Goal: Task Accomplishment & Management: Complete application form

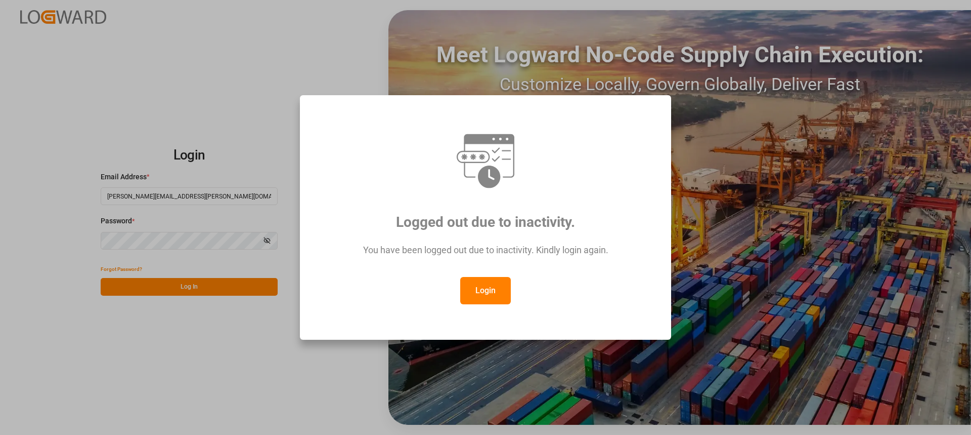
click at [489, 285] on button "Login" at bounding box center [485, 290] width 51 height 27
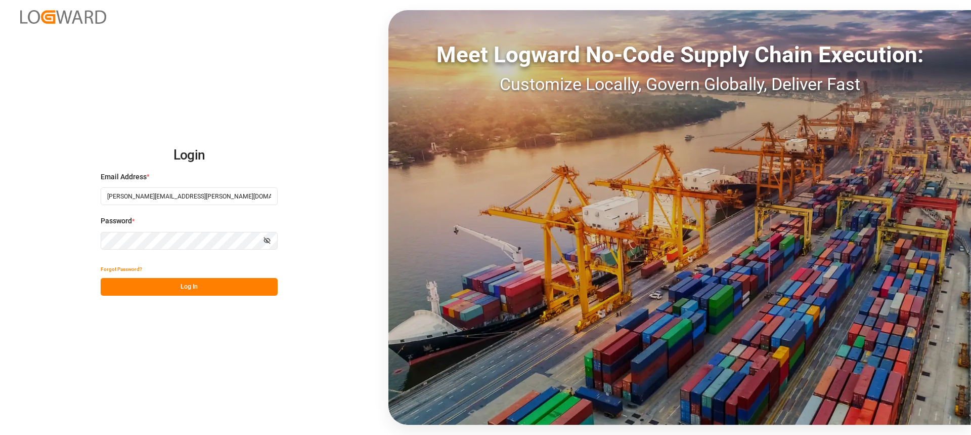
click at [214, 283] on button "Log In" at bounding box center [189, 287] width 177 height 18
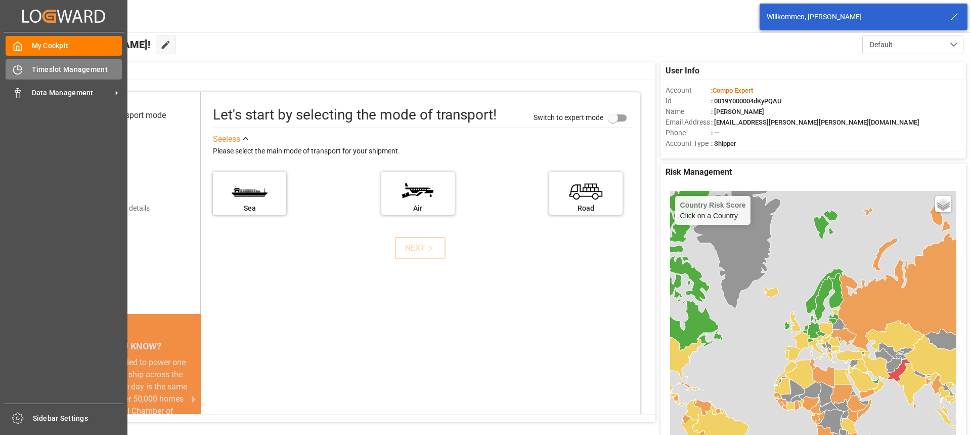
click at [48, 65] on span "Timeslot Management" at bounding box center [77, 69] width 91 height 11
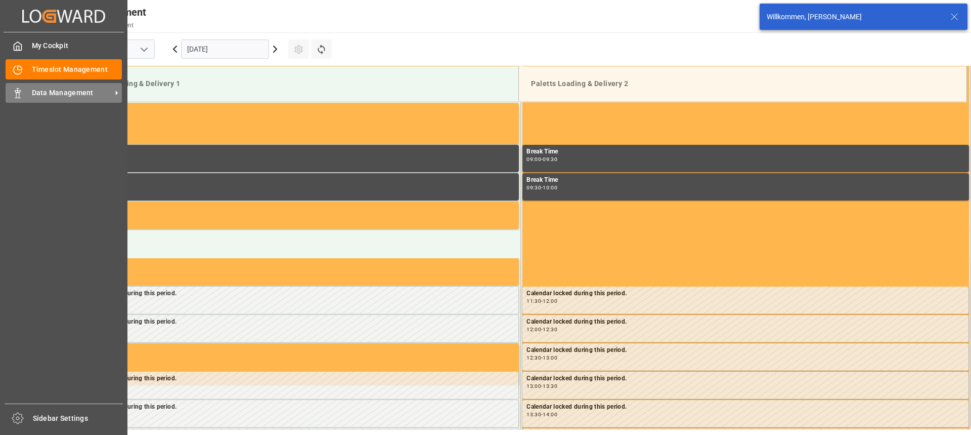
click at [26, 90] on div "Data Management Data Management" at bounding box center [64, 93] width 116 height 20
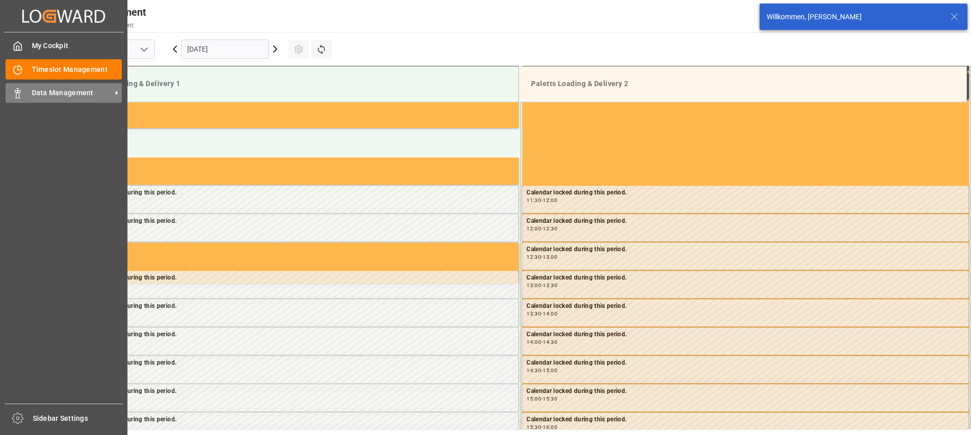
scroll to position [617, 0]
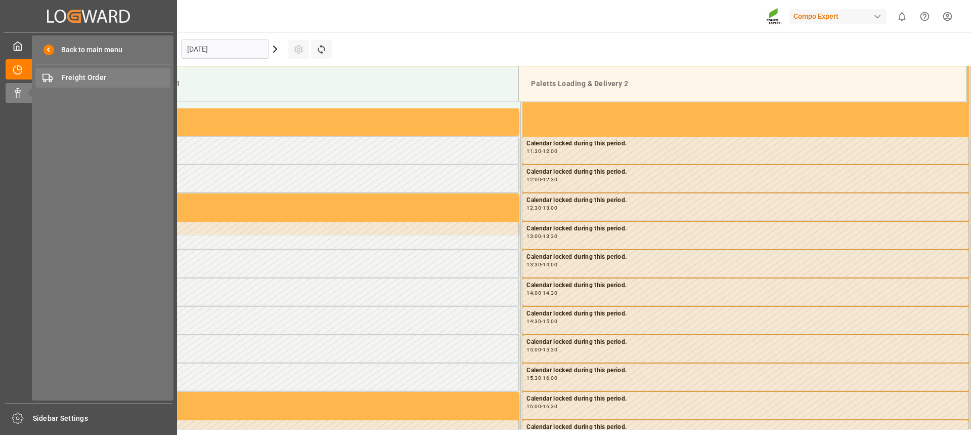
click at [72, 77] on span "Freight Order" at bounding box center [116, 77] width 109 height 11
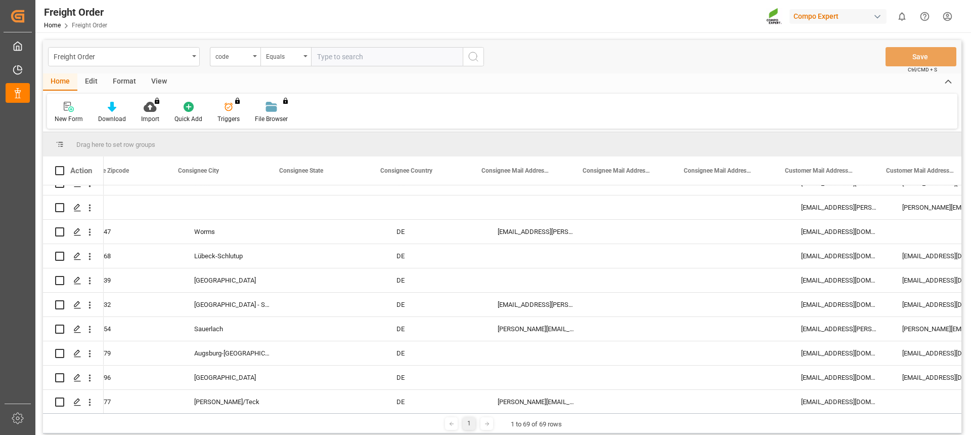
scroll to position [0, 991]
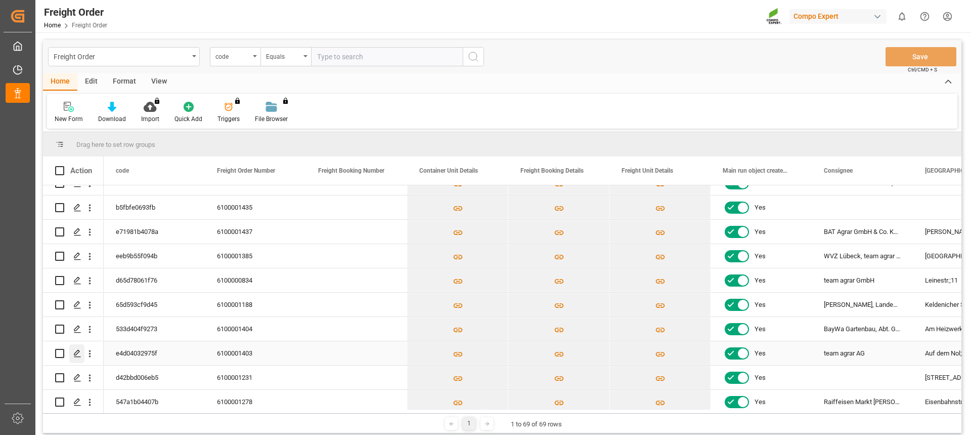
click at [77, 356] on icon "Press SPACE to select this row." at bounding box center [77, 353] width 8 height 8
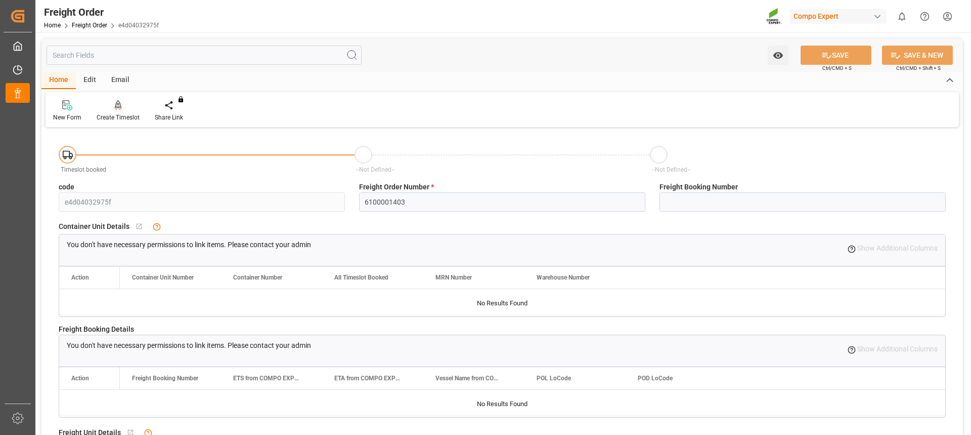
click at [117, 110] on icon at bounding box center [118, 105] width 7 height 10
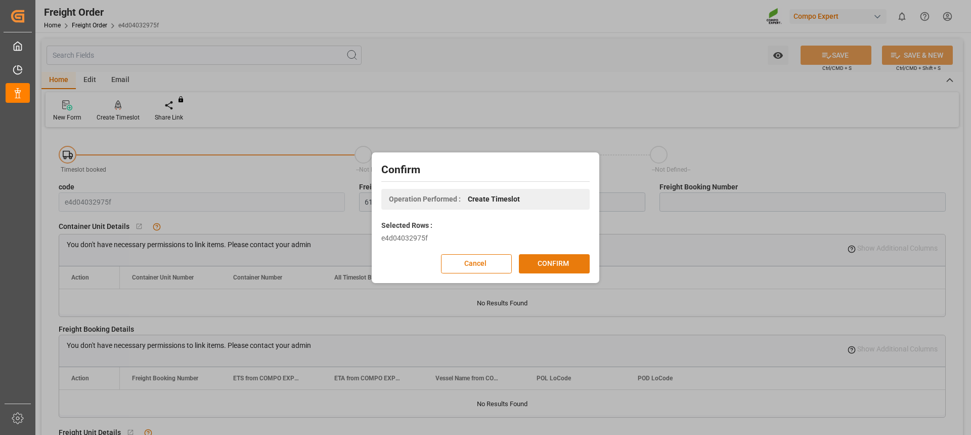
click at [556, 260] on button "CONFIRM" at bounding box center [554, 263] width 71 height 19
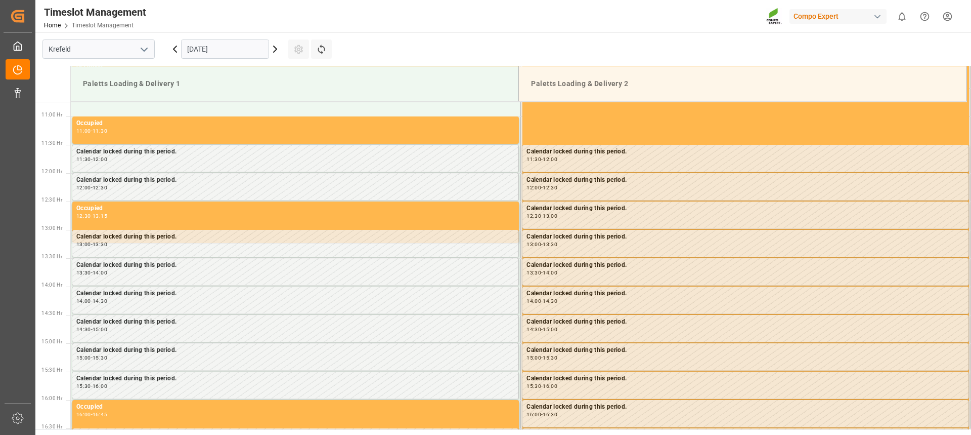
scroll to position [617, 0]
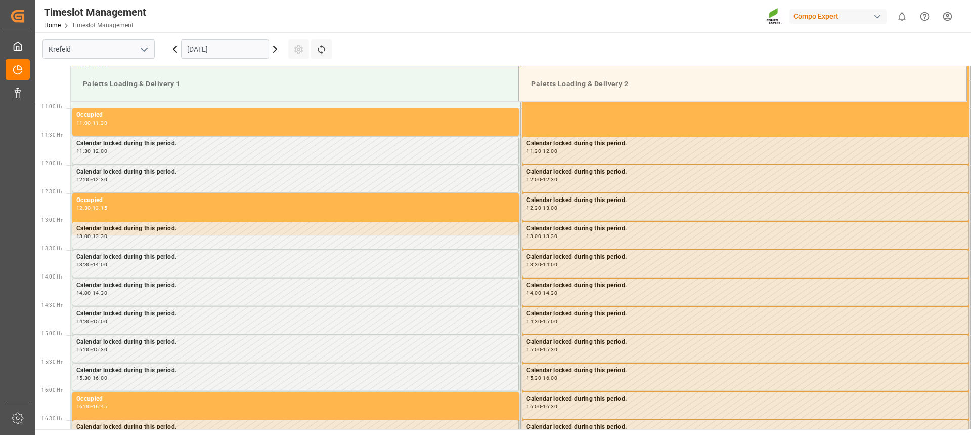
click at [217, 51] on input "[DATE]" at bounding box center [225, 48] width 88 height 19
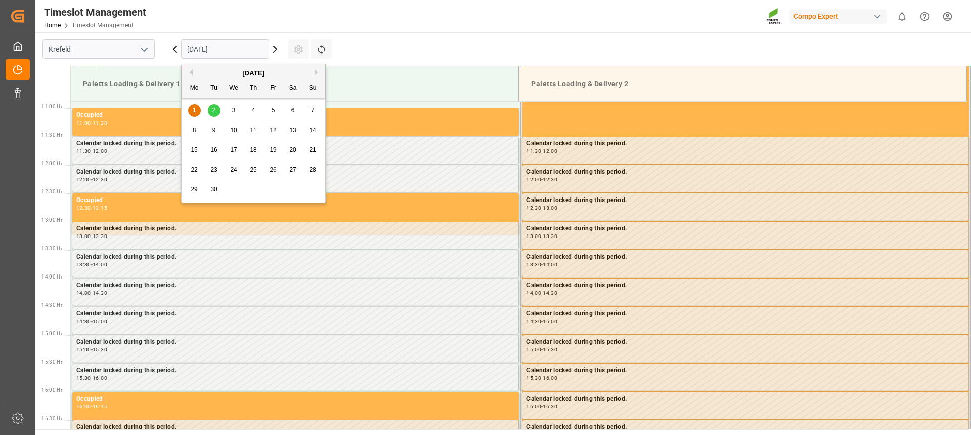
click at [234, 112] on span "3" at bounding box center [234, 110] width 4 height 7
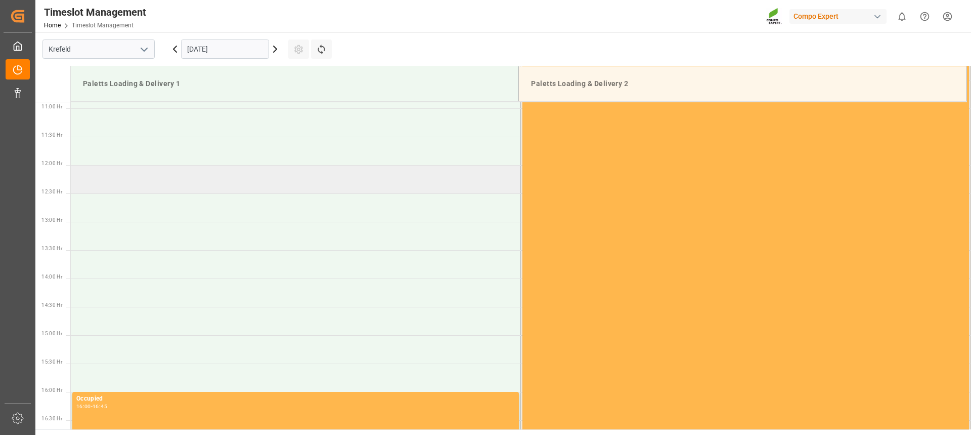
click at [148, 185] on td at bounding box center [296, 179] width 450 height 28
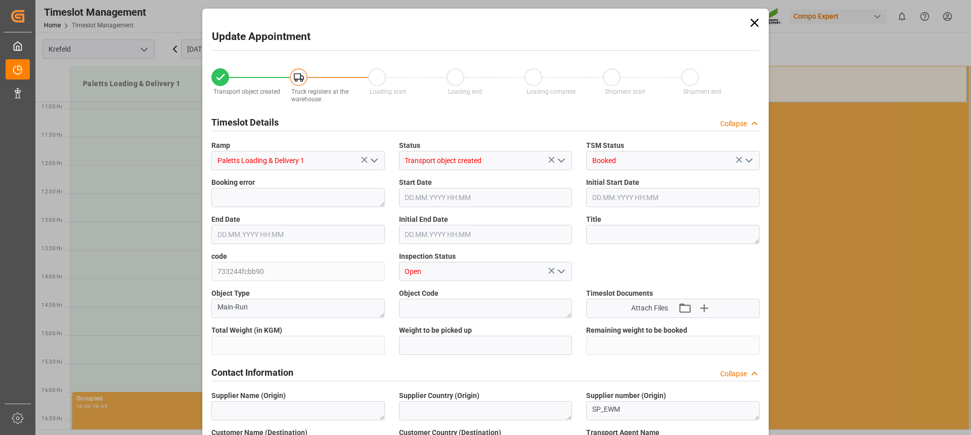
type input "22228"
type input "0"
type input "[DATE] 12:00"
type input "[DATE] 12:30"
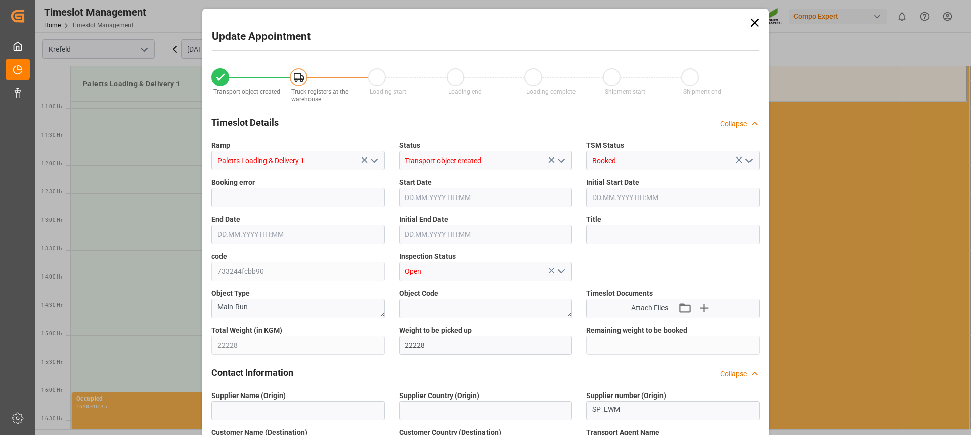
type input "[DATE] 13:51"
type input "[DATE] 10:12"
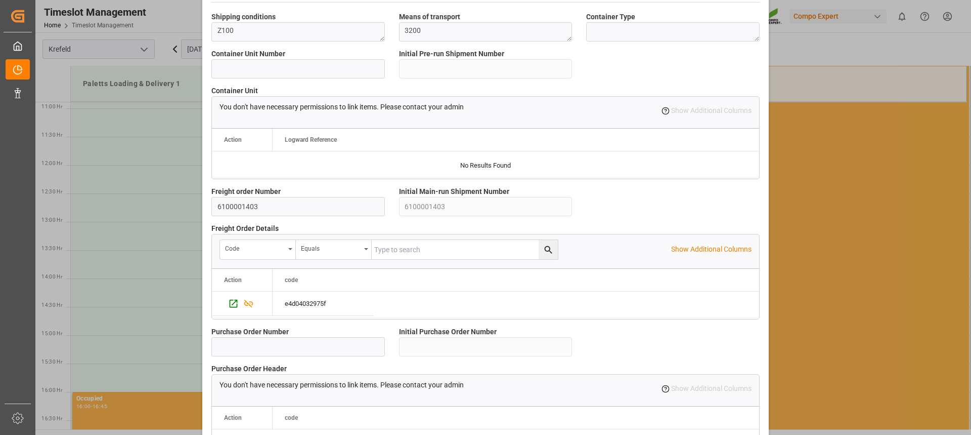
scroll to position [897, 0]
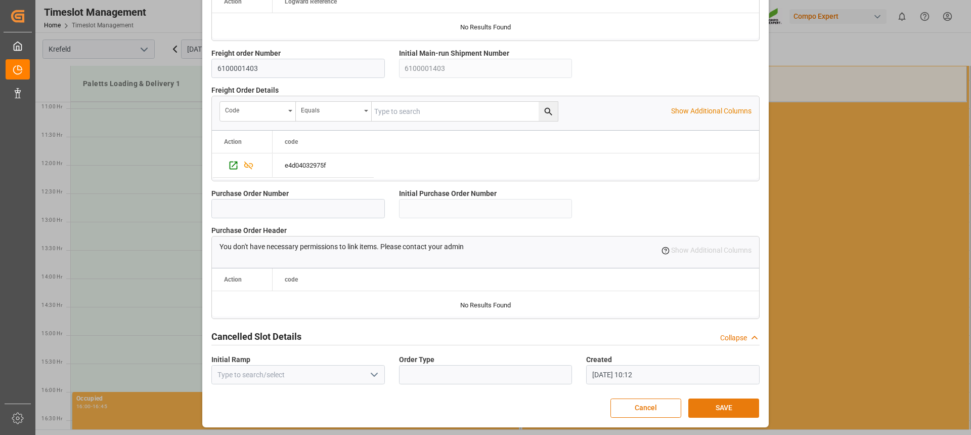
click at [722, 408] on button "SAVE" at bounding box center [724, 407] width 71 height 19
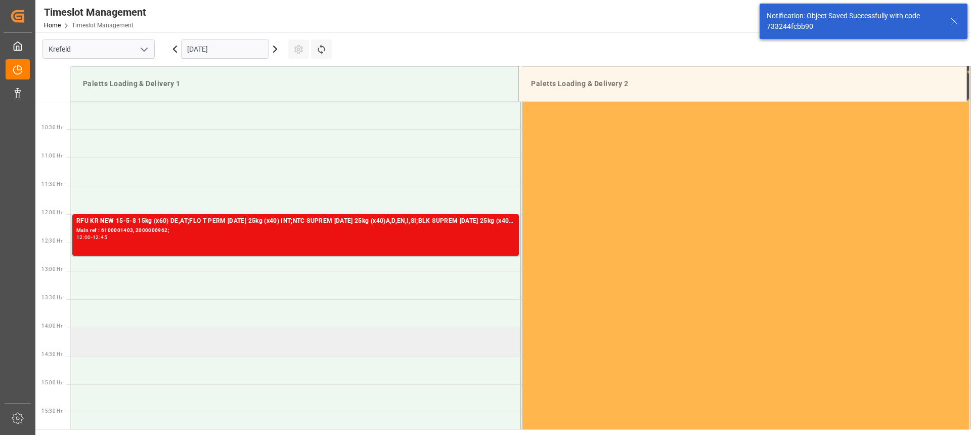
scroll to position [617, 0]
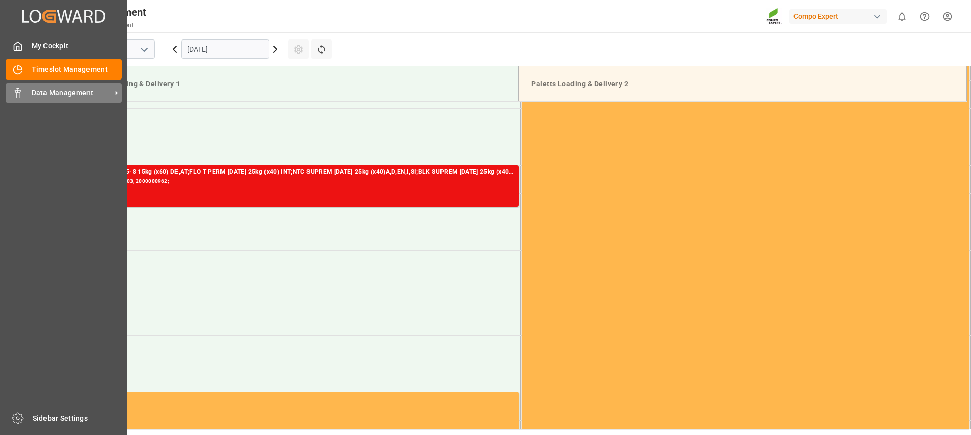
click at [63, 88] on span "Data Management" at bounding box center [72, 93] width 80 height 11
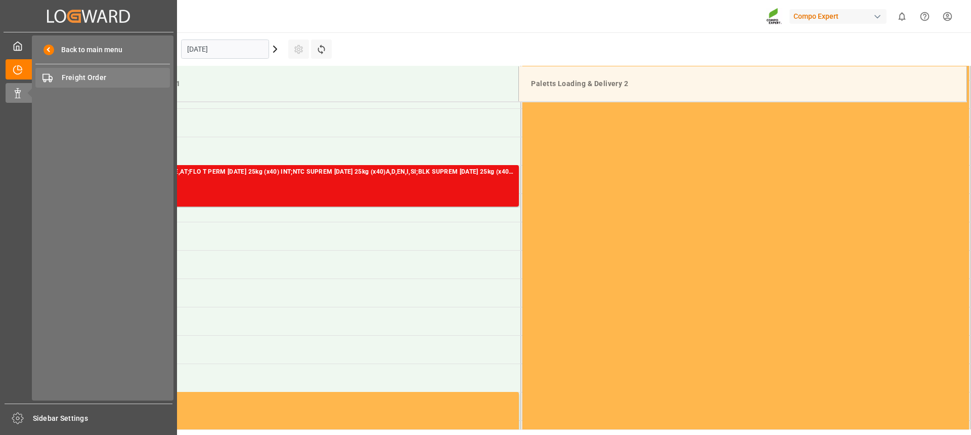
click at [76, 83] on div "Freight Order Freight Order" at bounding box center [102, 78] width 135 height 20
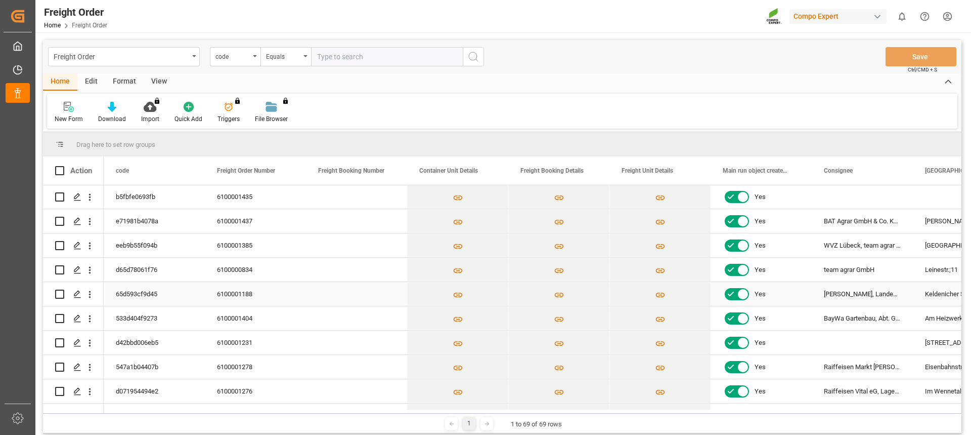
scroll to position [405, 0]
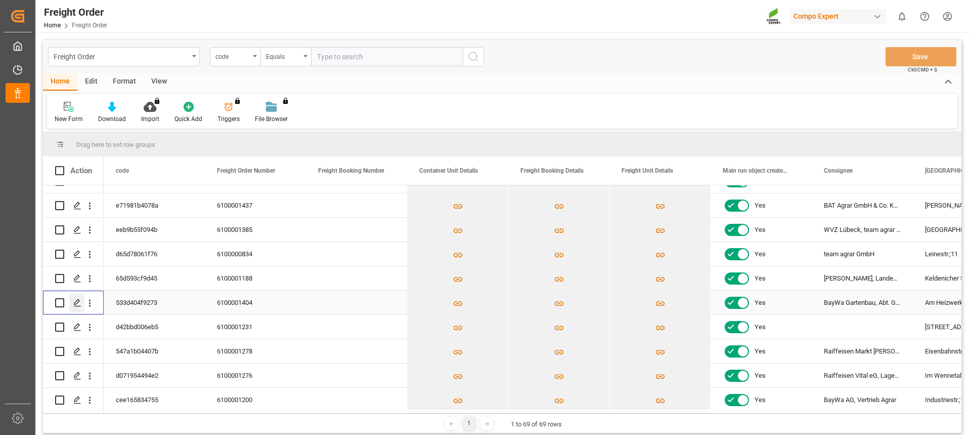
click at [73, 306] on icon "Press SPACE to select this row." at bounding box center [77, 303] width 8 height 8
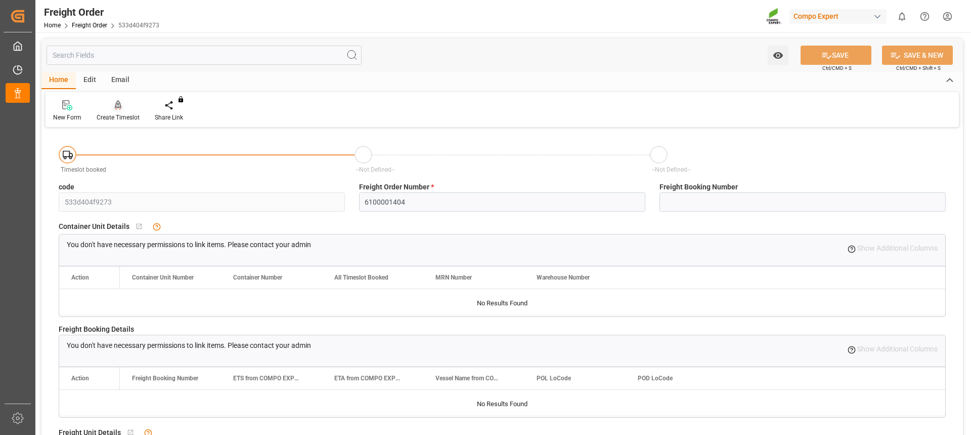
click at [114, 113] on div "Create Timeslot" at bounding box center [118, 117] width 43 height 9
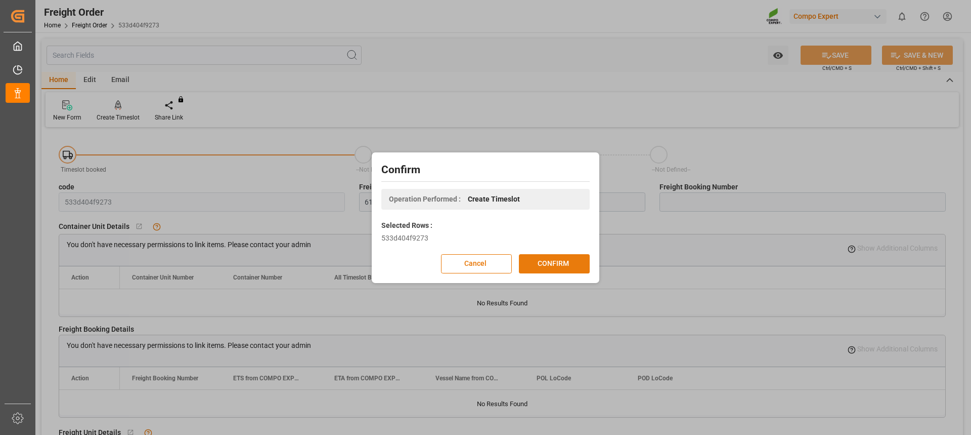
click at [546, 260] on button "CONFIRM" at bounding box center [554, 263] width 71 height 19
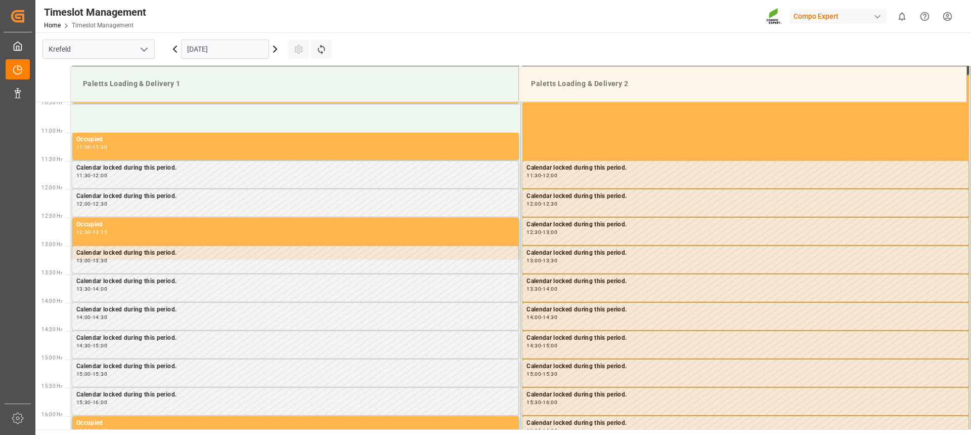
scroll to position [617, 0]
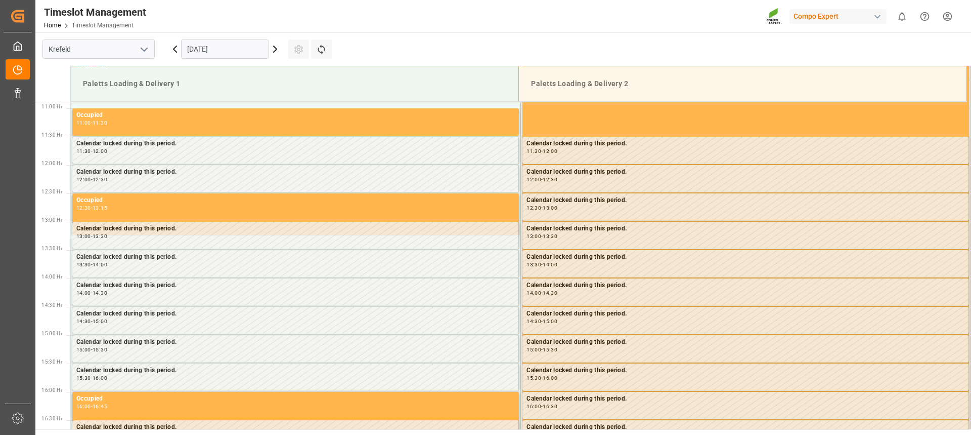
click at [216, 48] on input "[DATE]" at bounding box center [225, 48] width 88 height 19
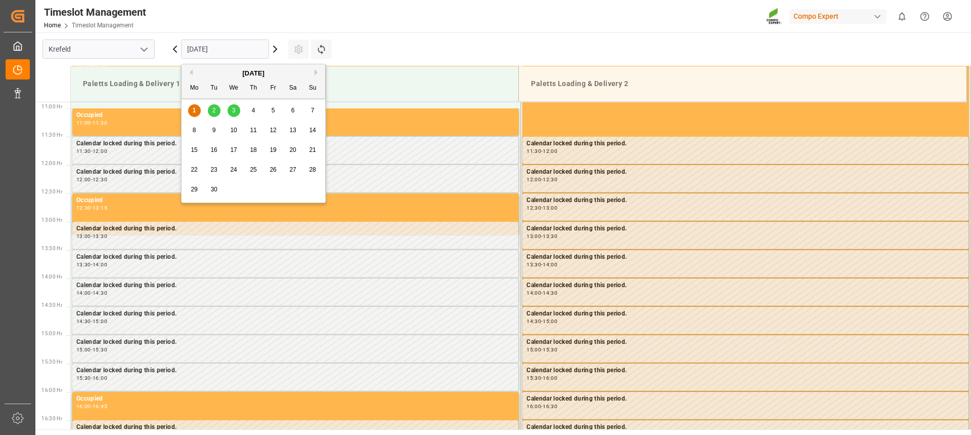
click at [252, 111] on span "4" at bounding box center [254, 110] width 4 height 7
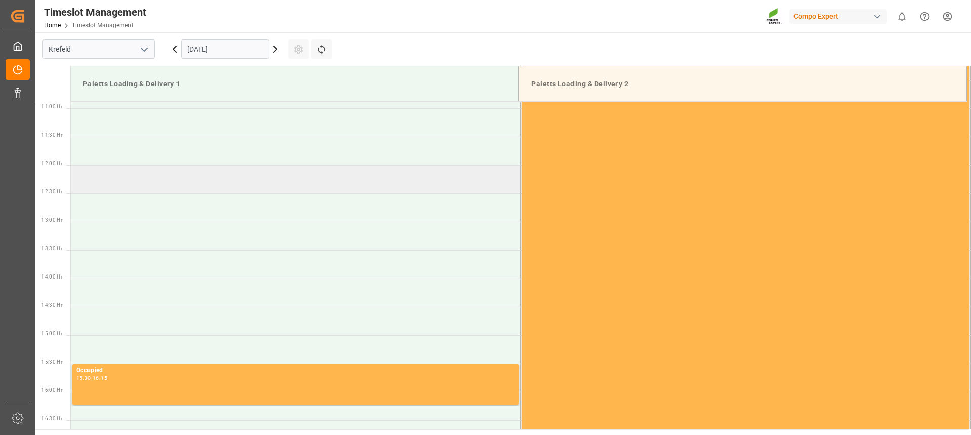
click at [135, 184] on td at bounding box center [296, 179] width 450 height 28
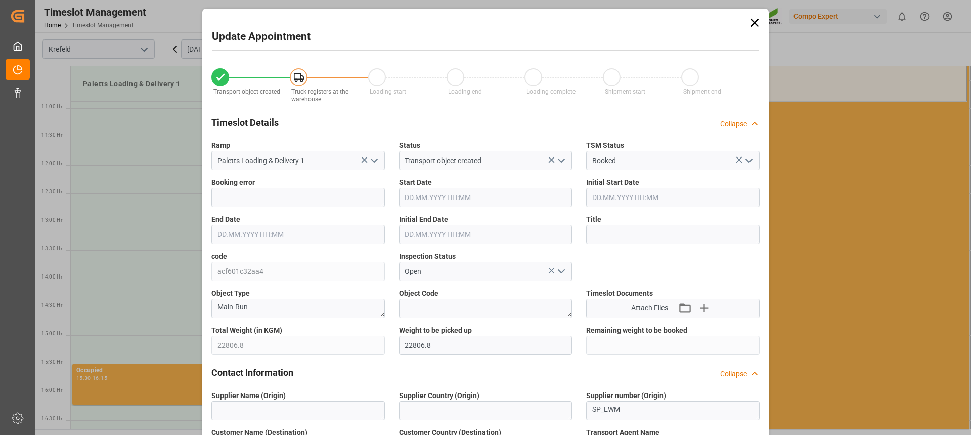
type input "04.09.2025 12:00"
type input "04.09.2025 12:30"
type input "25.08.2025 13:58"
type input "01.09.2025 10:15"
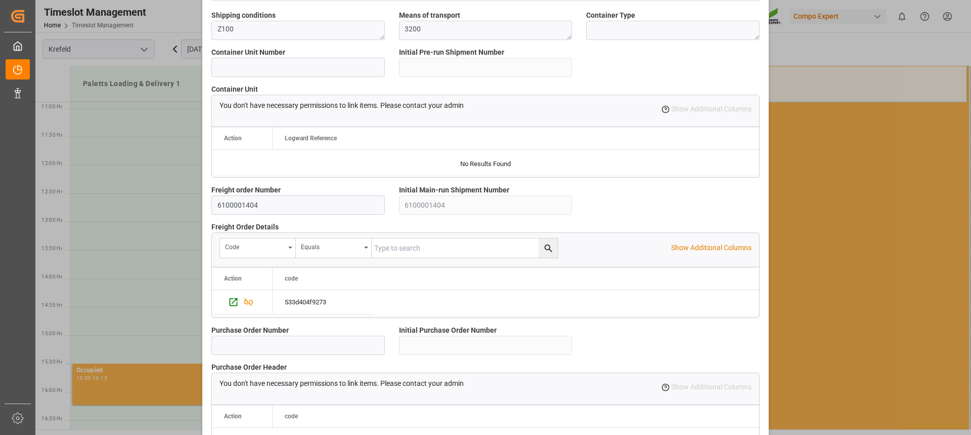
scroll to position [897, 0]
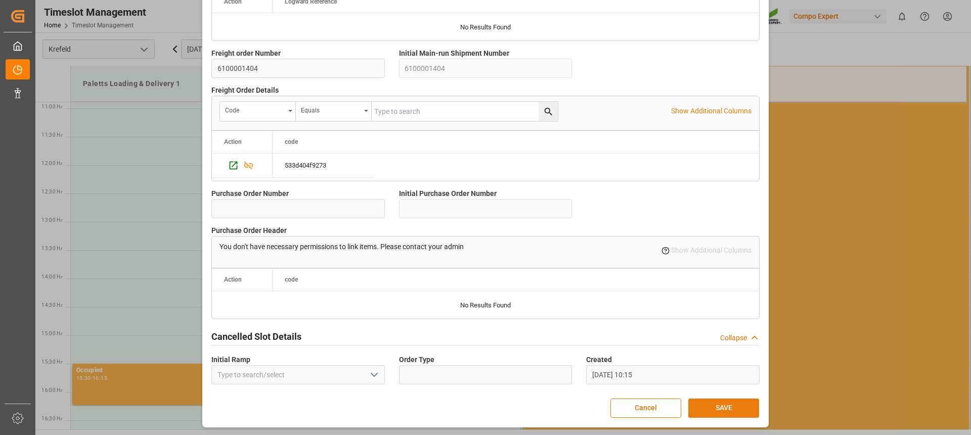
click at [728, 405] on button "SAVE" at bounding box center [724, 407] width 71 height 19
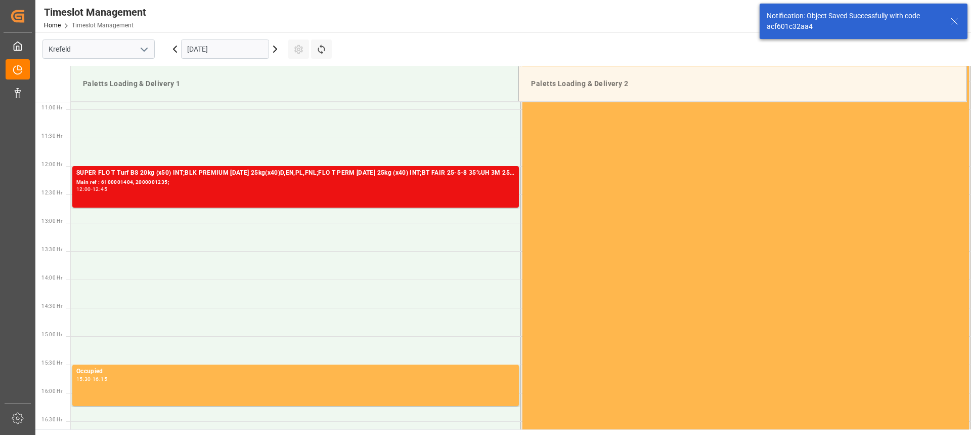
scroll to position [617, 0]
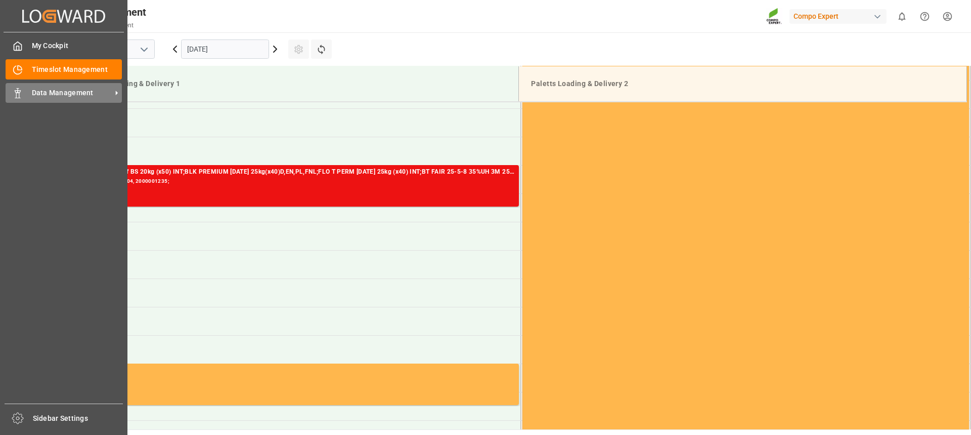
click at [57, 91] on span "Data Management" at bounding box center [72, 93] width 80 height 11
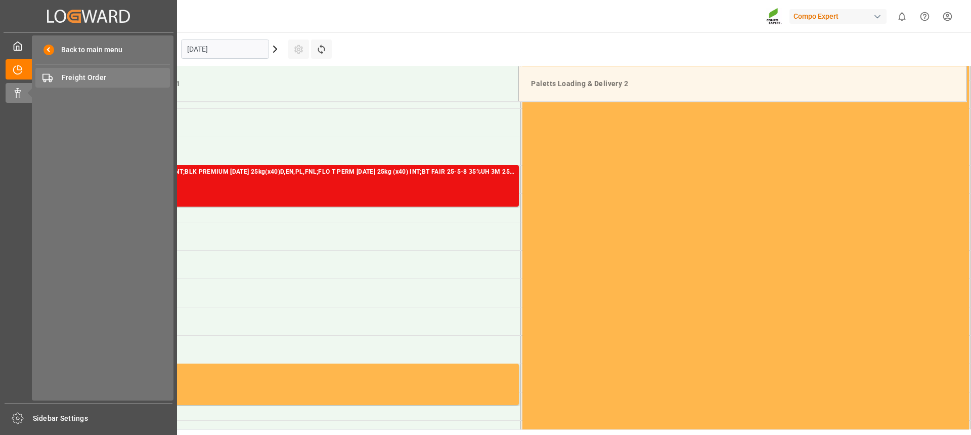
click at [113, 74] on span "Freight Order" at bounding box center [116, 77] width 109 height 11
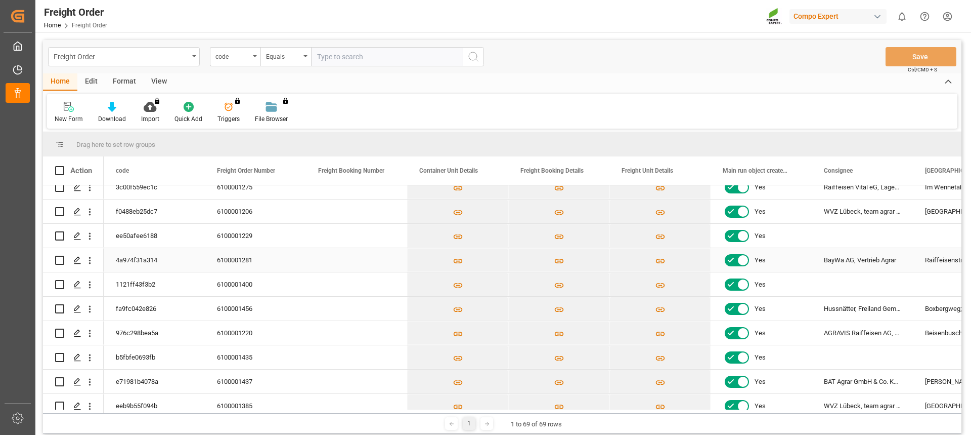
scroll to position [304, 0]
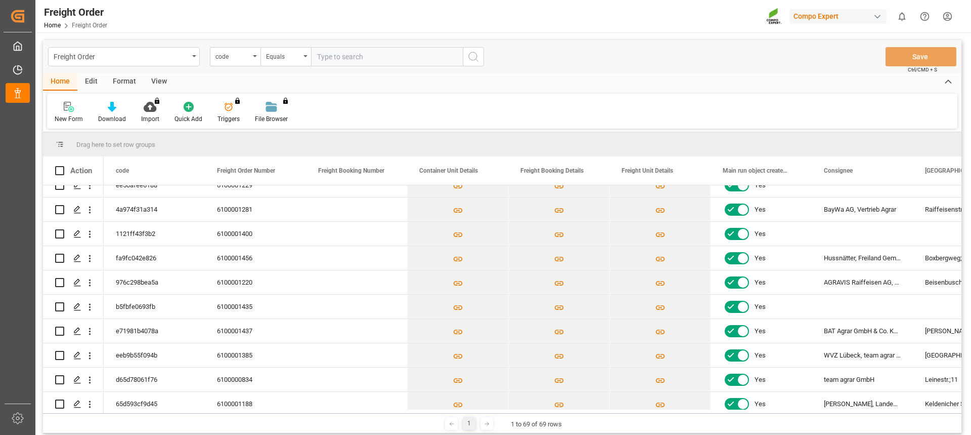
drag, startPoint x: 291, startPoint y: 414, endPoint x: 387, endPoint y: 410, distance: 95.2
click at [387, 410] on div "Drag here to set row groups Drag here to set column labels Action code Freight …" at bounding box center [502, 282] width 919 height 301
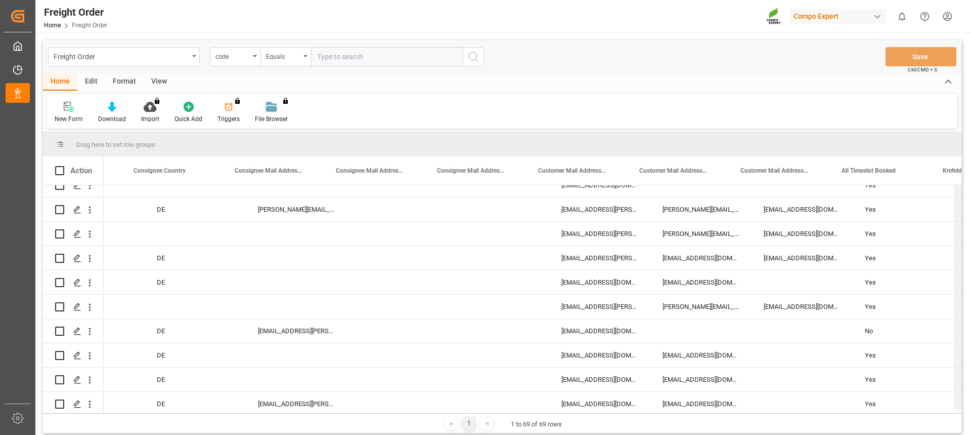
scroll to position [0, 1248]
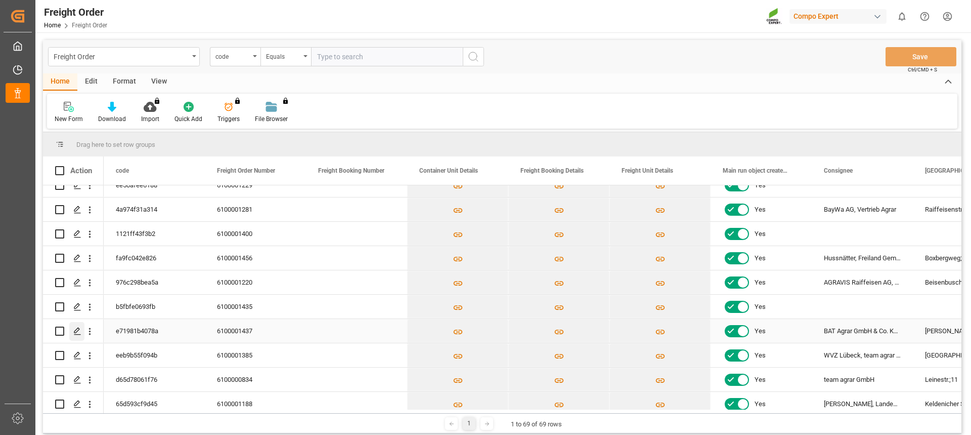
click at [76, 333] on icon "Press SPACE to select this row." at bounding box center [77, 331] width 8 height 8
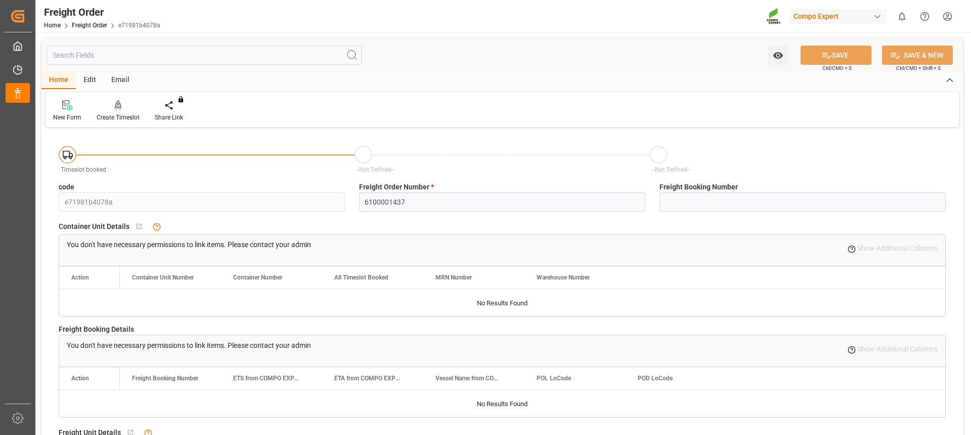
click at [114, 97] on div "New Form Create Timeslot Share Link You don't have permission for this feature.…" at bounding box center [503, 109] width 914 height 35
click at [118, 109] on icon at bounding box center [118, 105] width 7 height 10
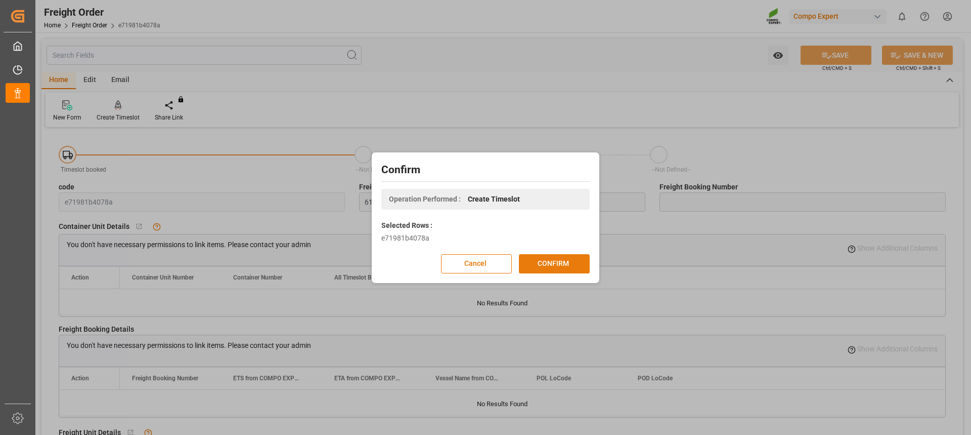
click at [569, 265] on button "CONFIRM" at bounding box center [554, 263] width 71 height 19
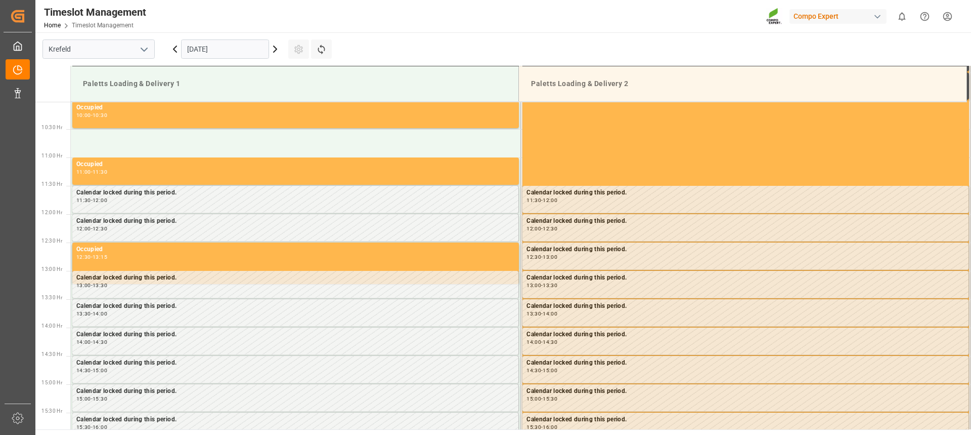
scroll to position [617, 0]
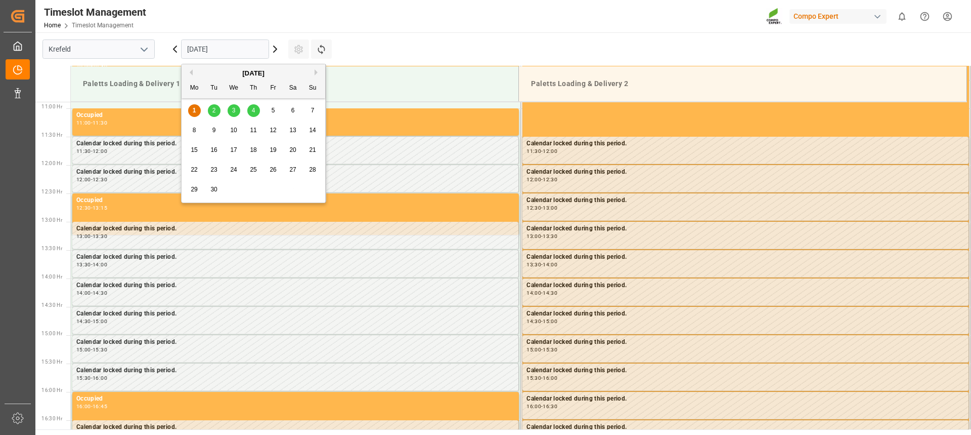
click at [217, 46] on input "[DATE]" at bounding box center [225, 48] width 88 height 19
click at [232, 108] on span "3" at bounding box center [234, 110] width 4 height 7
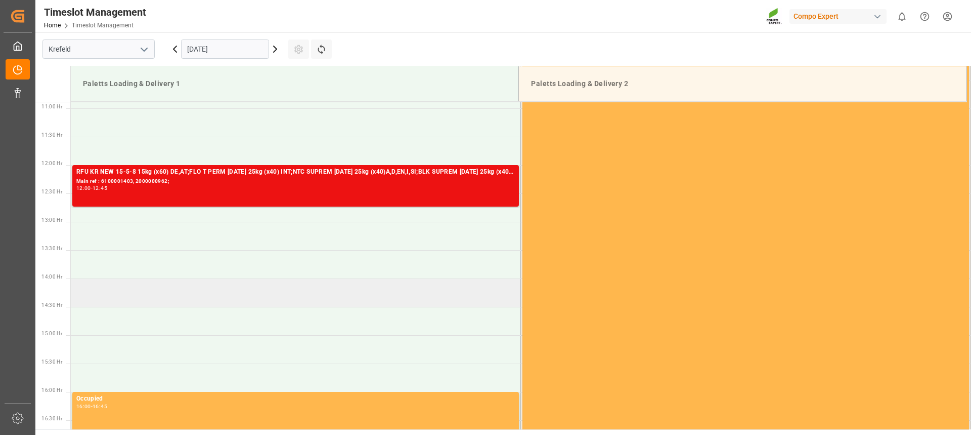
click at [273, 284] on td at bounding box center [296, 292] width 450 height 28
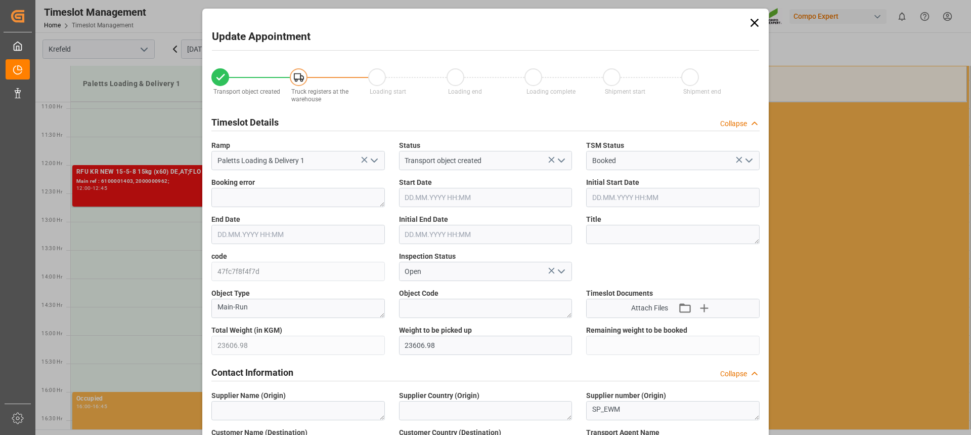
type input "03.09.2025 14:00"
type input "03.09.2025 14:30"
type input "26.08.2025 13:10"
type input "01.09.2025 10:16"
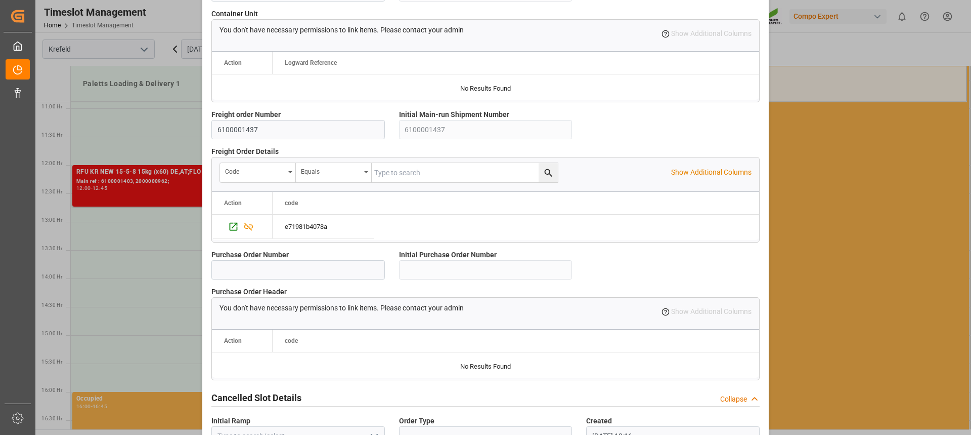
scroll to position [897, 0]
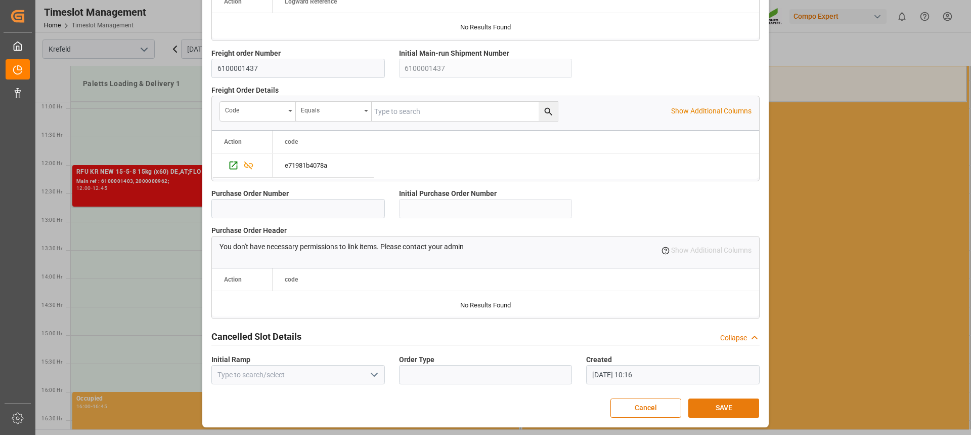
click at [720, 403] on button "SAVE" at bounding box center [724, 407] width 71 height 19
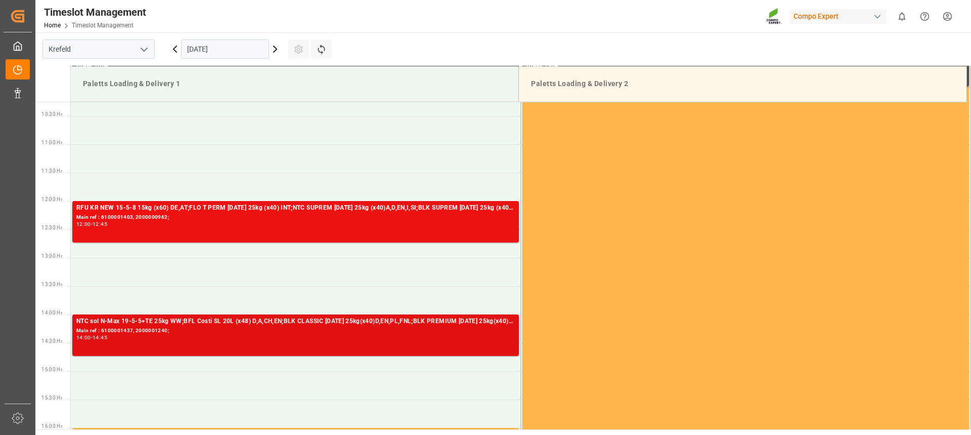
scroll to position [578, 0]
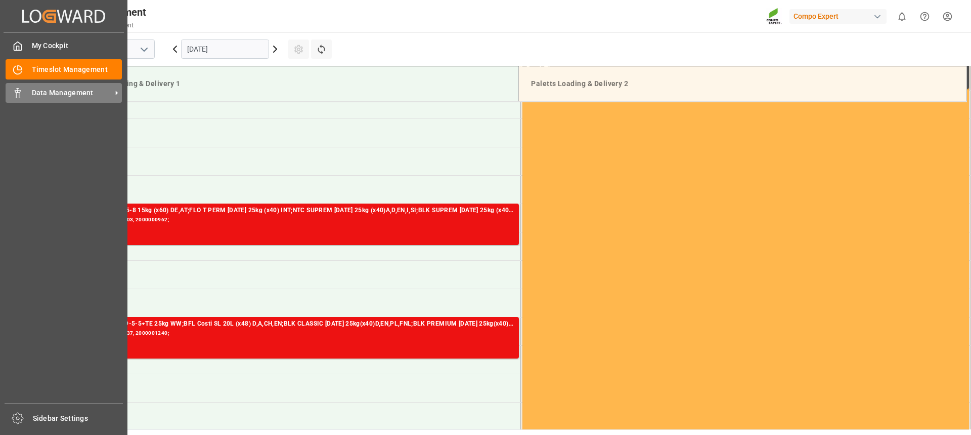
click at [25, 92] on div "Data Management Data Management" at bounding box center [64, 93] width 116 height 20
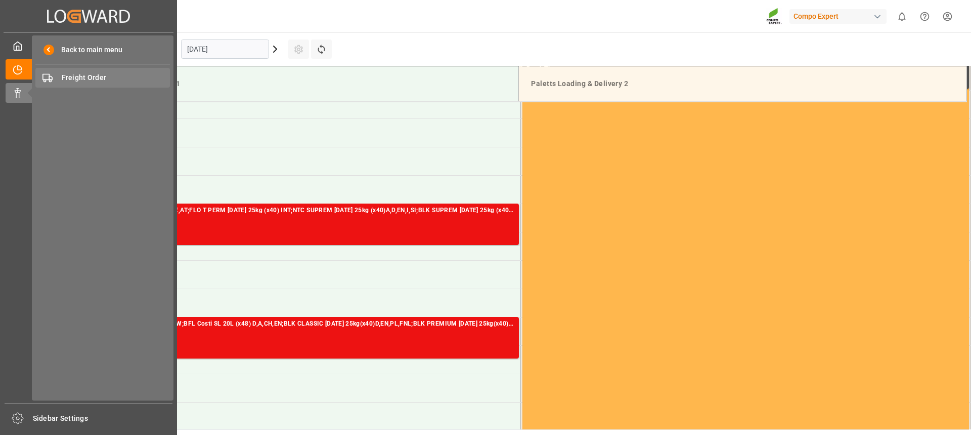
click at [81, 80] on span "Freight Order" at bounding box center [116, 77] width 109 height 11
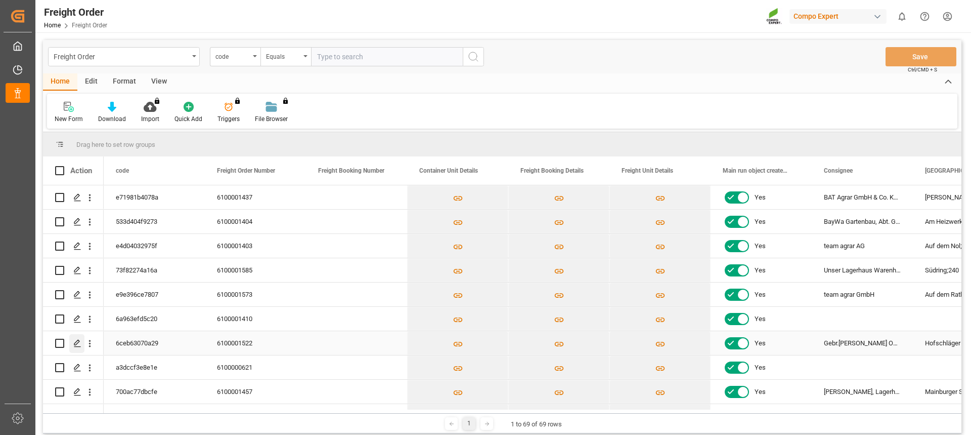
click at [73, 341] on icon "Press SPACE to select this row." at bounding box center [77, 343] width 8 height 8
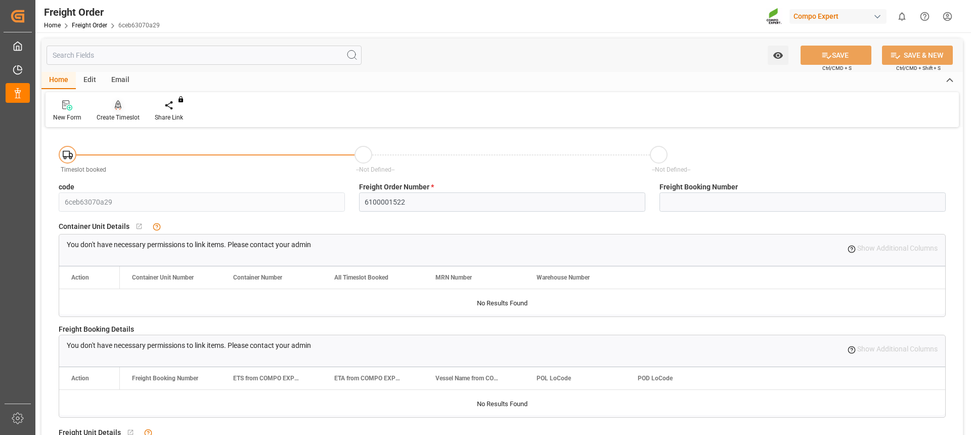
click at [119, 119] on div "Create Timeslot" at bounding box center [118, 117] width 43 height 9
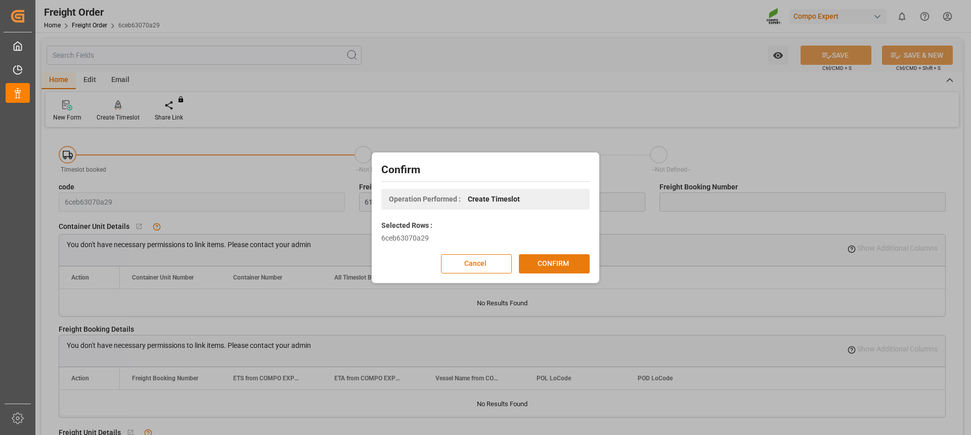
click at [554, 258] on button "CONFIRM" at bounding box center [554, 263] width 71 height 19
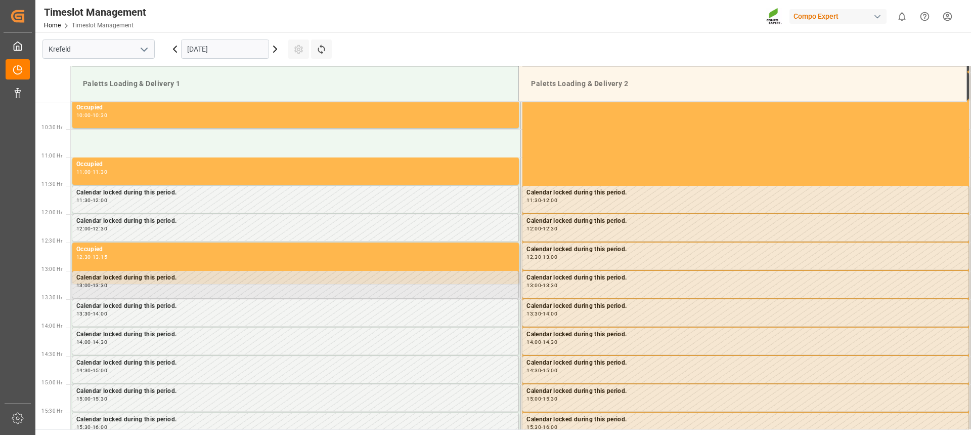
scroll to position [617, 0]
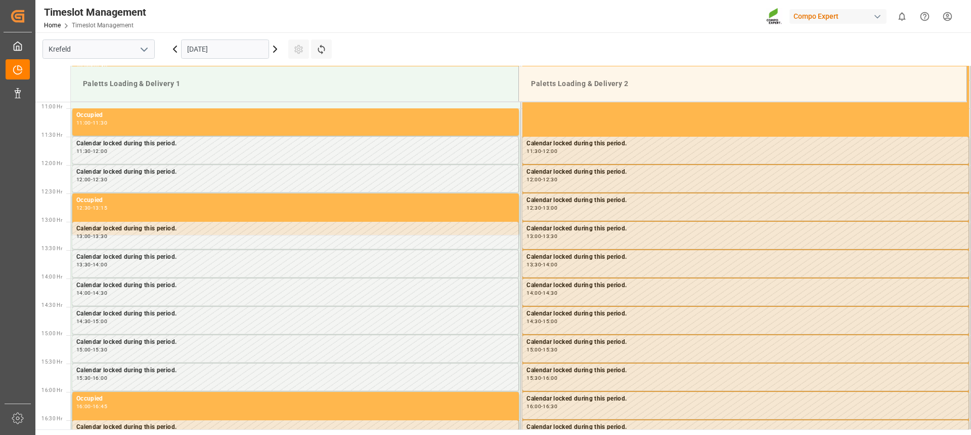
click at [226, 43] on input "[DATE]" at bounding box center [225, 48] width 88 height 19
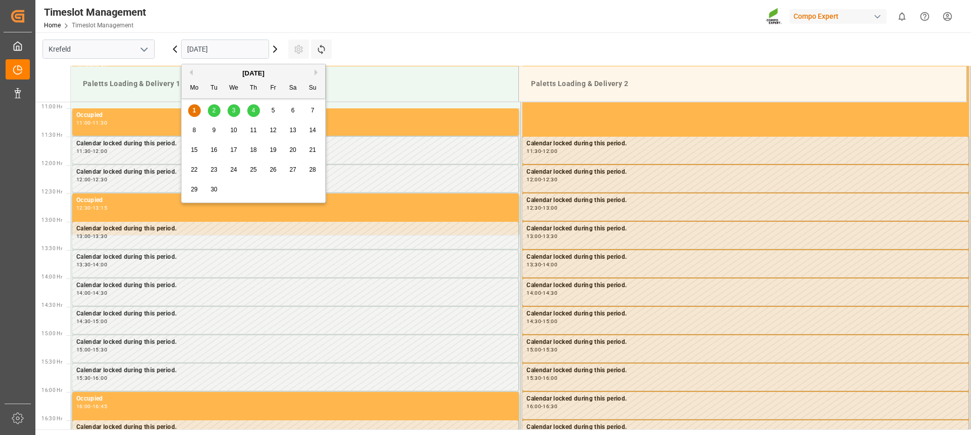
click at [236, 111] on div "3" at bounding box center [234, 111] width 13 height 12
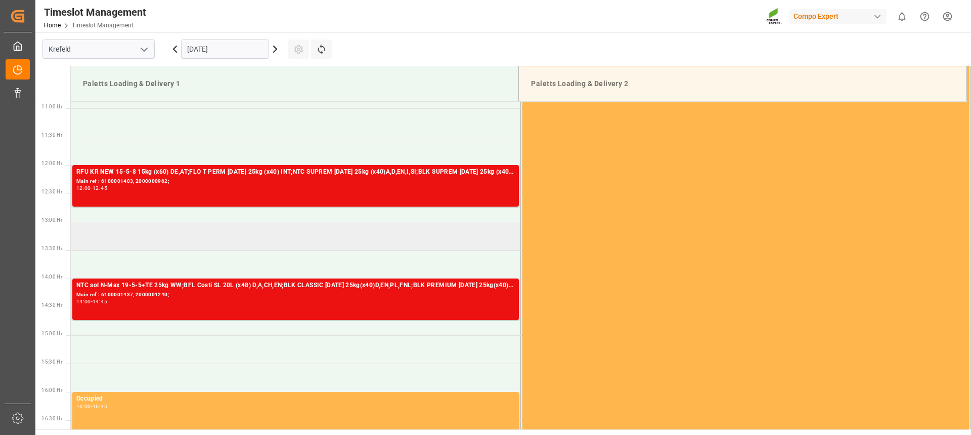
click at [278, 239] on td at bounding box center [296, 236] width 450 height 28
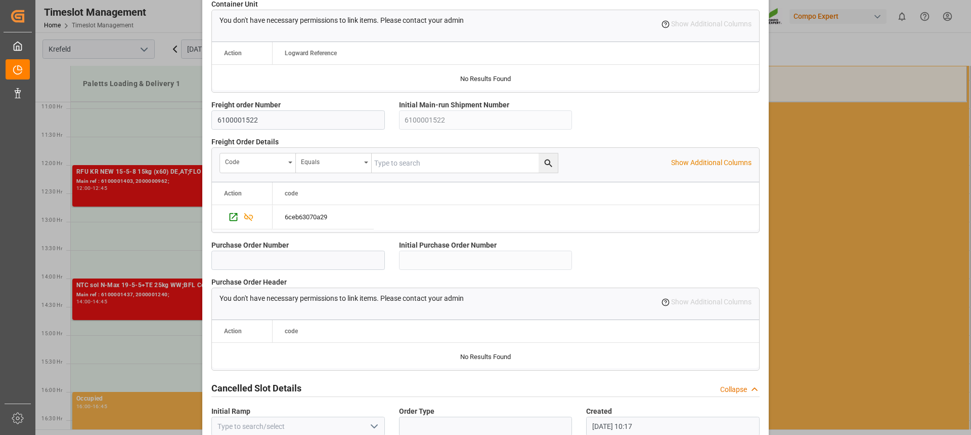
scroll to position [897, 0]
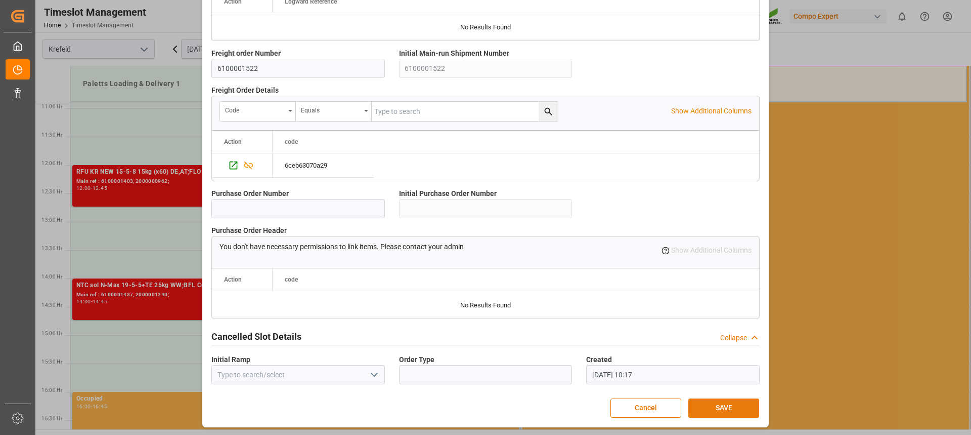
click at [731, 404] on button "SAVE" at bounding box center [724, 407] width 71 height 19
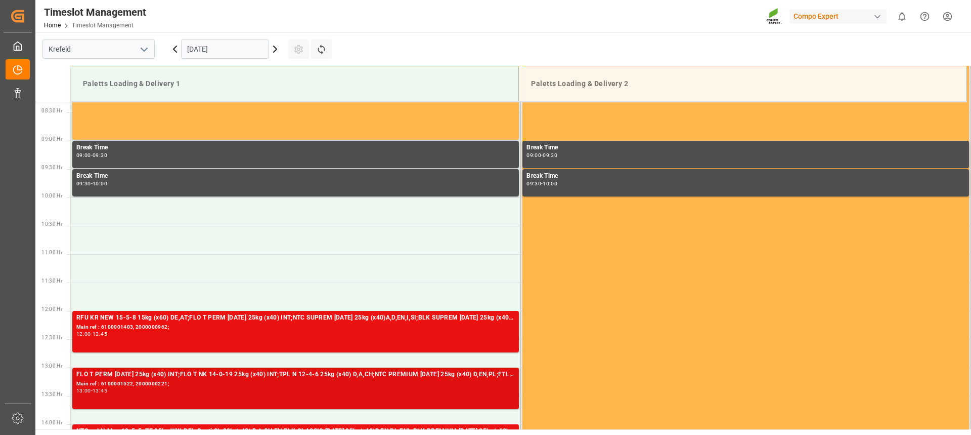
scroll to position [673, 0]
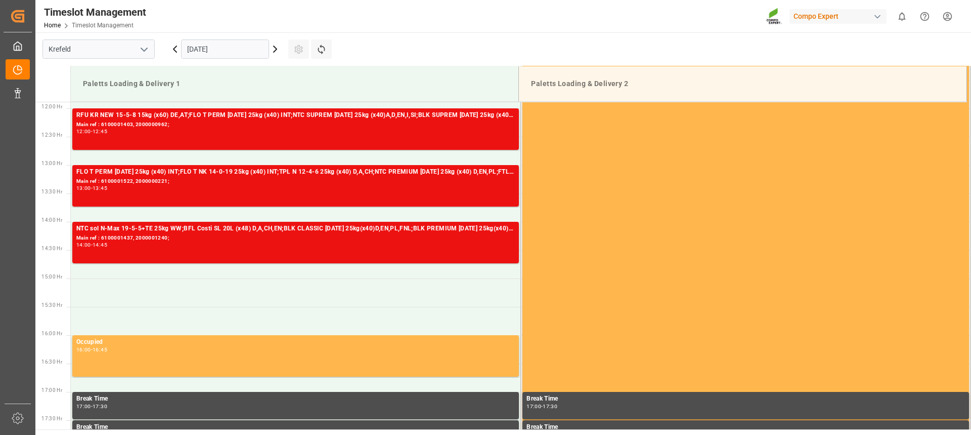
click at [202, 48] on input "[DATE]" at bounding box center [225, 48] width 88 height 19
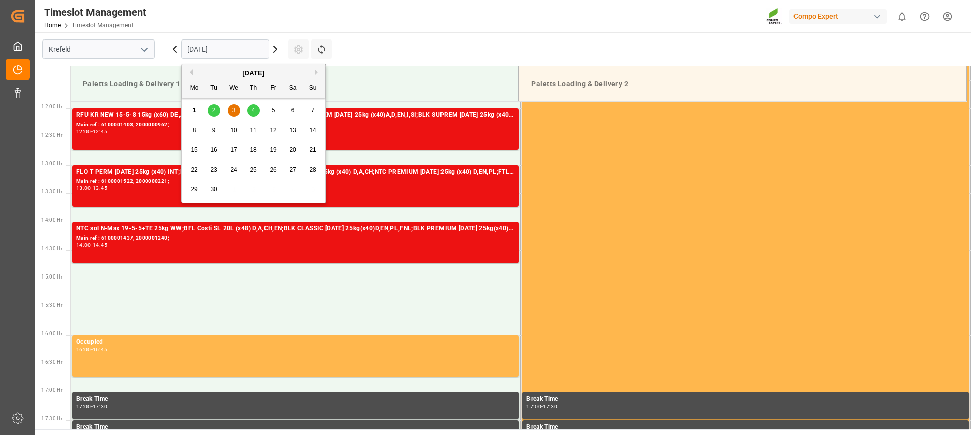
click at [260, 110] on div "1 2 3 4 5 6 7" at bounding box center [254, 111] width 138 height 20
click at [235, 112] on span "3" at bounding box center [234, 110] width 4 height 7
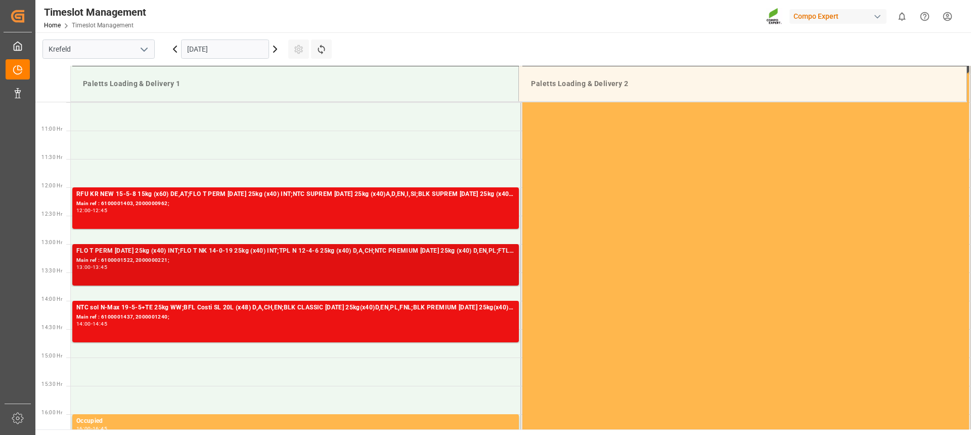
scroll to position [623, 0]
